Goal: Task Accomplishment & Management: Manage account settings

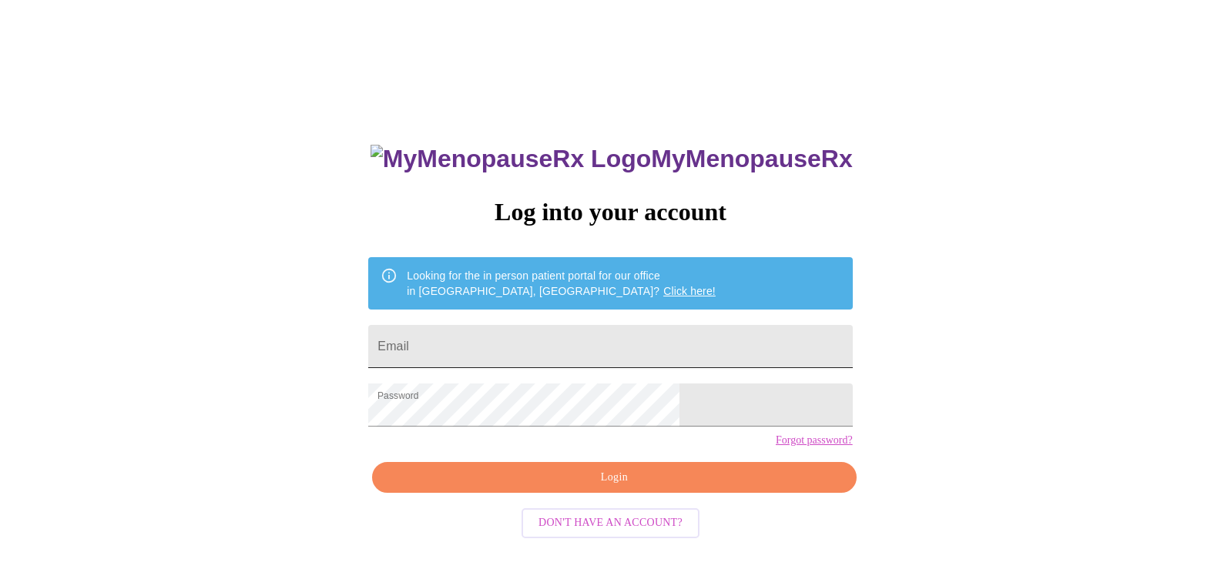
click at [591, 333] on input "Email" at bounding box center [610, 346] width 484 height 43
type input "[EMAIL_ADDRESS][DOMAIN_NAME]"
click at [623, 488] on span "Login" at bounding box center [614, 477] width 448 height 19
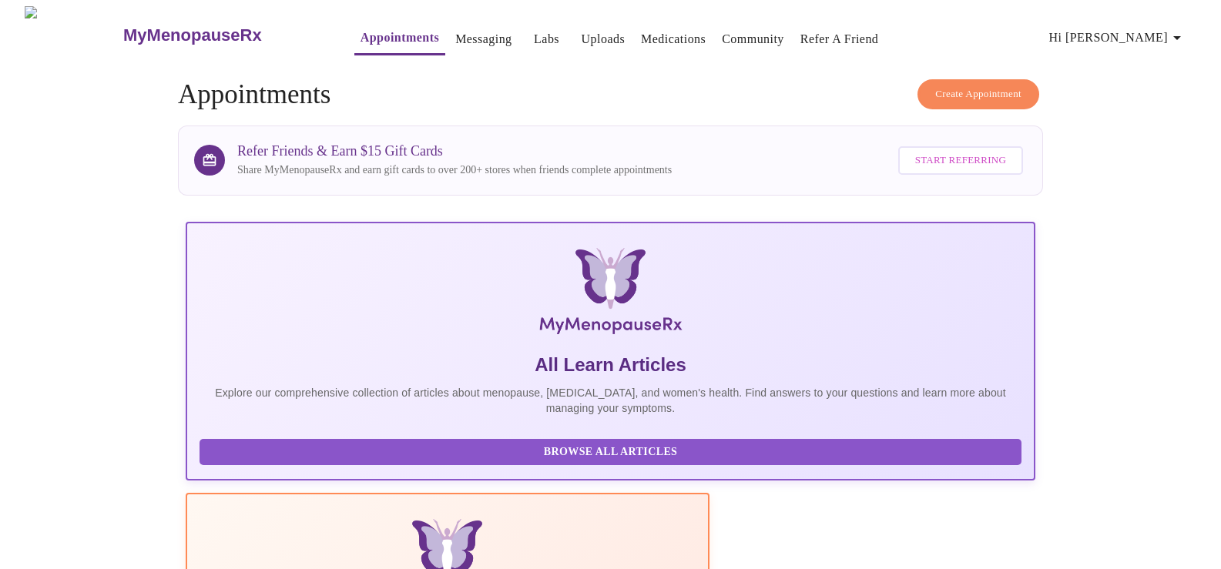
click at [1167, 33] on span "Hi [PERSON_NAME]" at bounding box center [1117, 38] width 137 height 22
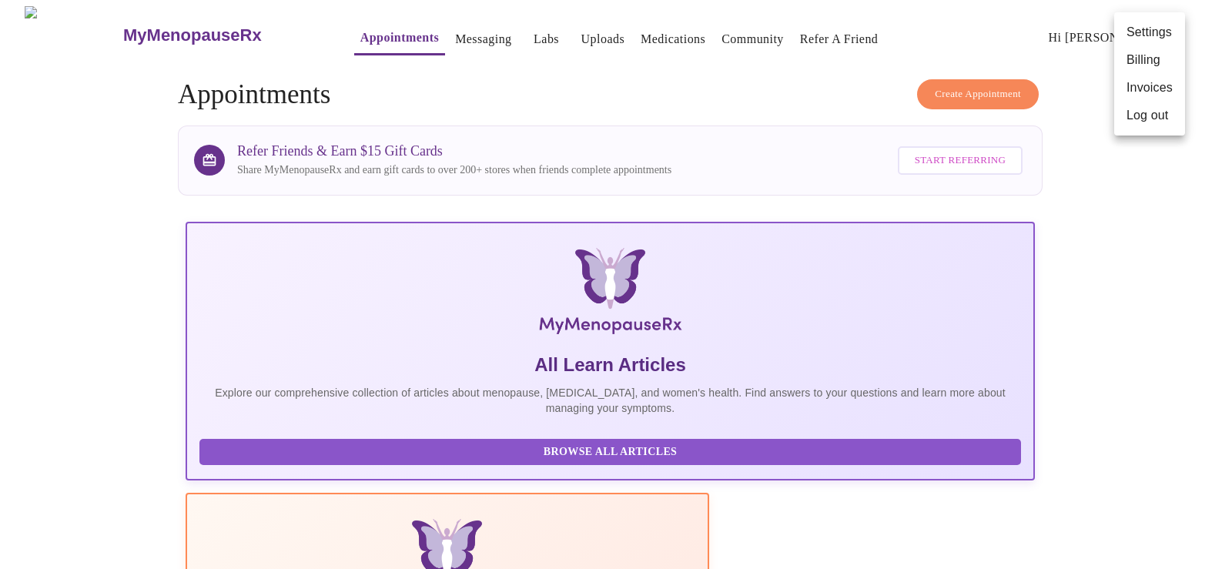
click at [1146, 116] on li "Log out" at bounding box center [1149, 116] width 71 height 28
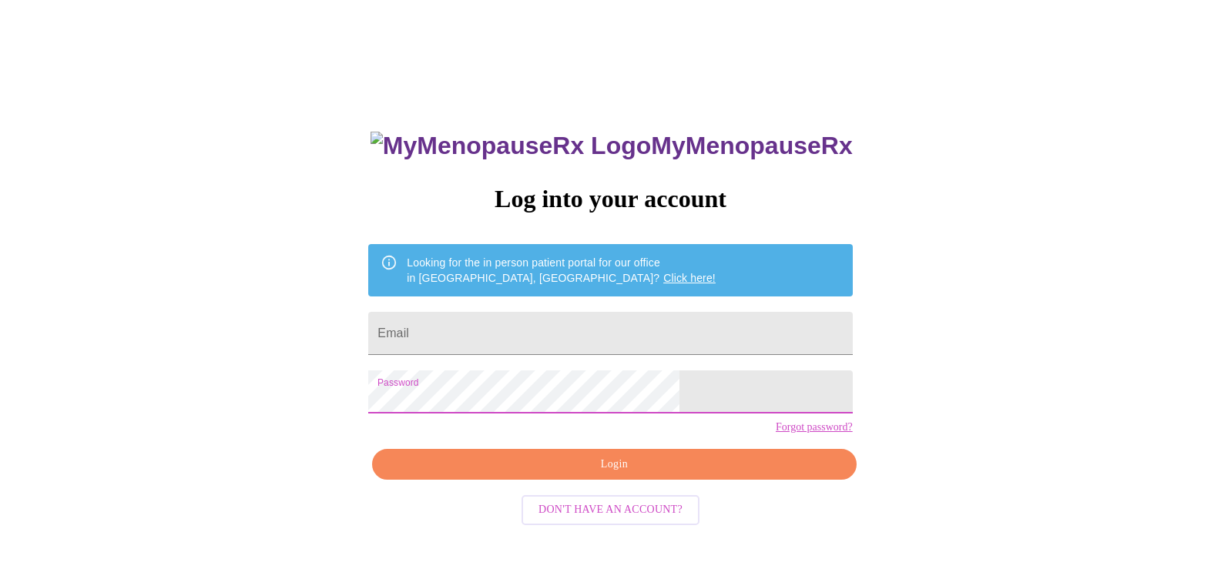
scroll to position [15, 0]
